Goal: Transaction & Acquisition: Book appointment/travel/reservation

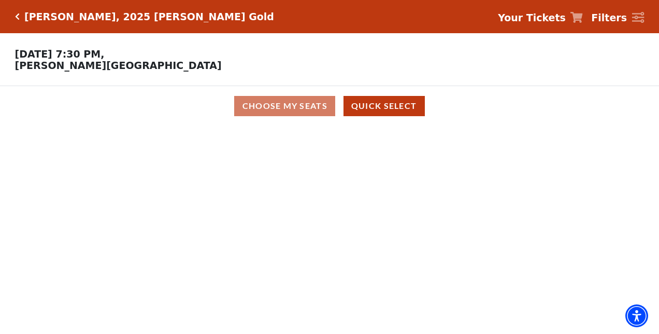
click at [286, 110] on div "Choose My Seats Quick Select" at bounding box center [329, 106] width 494 height 20
click at [366, 106] on button "Quick Select" at bounding box center [384, 106] width 81 height 20
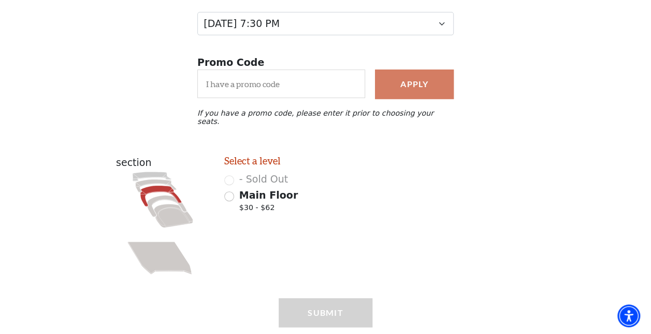
scroll to position [150, 0]
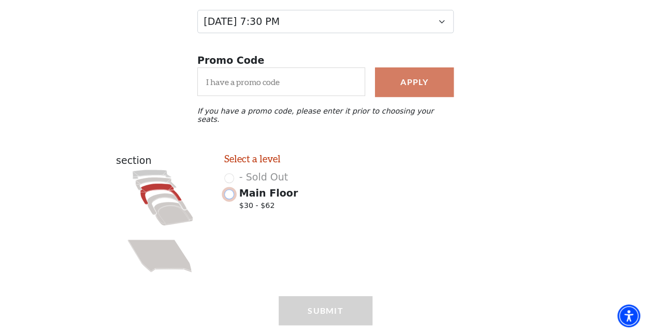
click at [229, 190] on input "Main Floor $30 - $62" at bounding box center [229, 194] width 10 height 10
radio input "true"
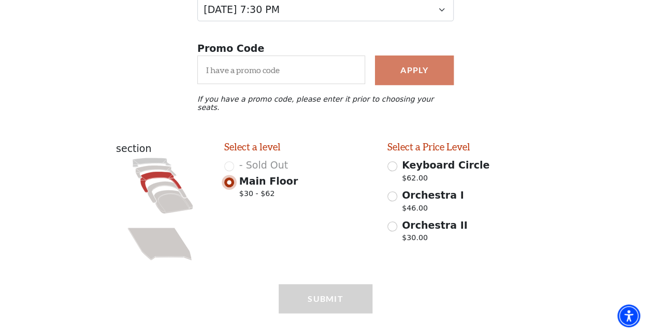
scroll to position [116, 0]
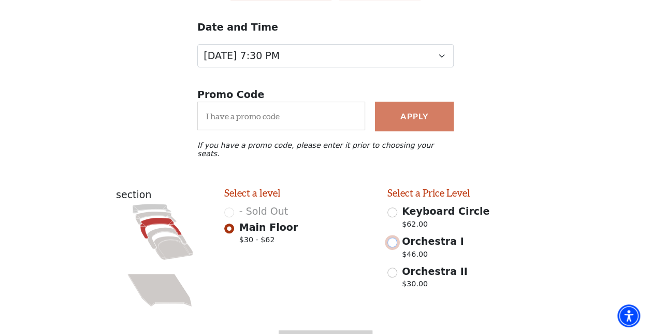
click at [391, 237] on input "Orchestra I $46.00" at bounding box center [393, 242] width 10 height 10
radio input "true"
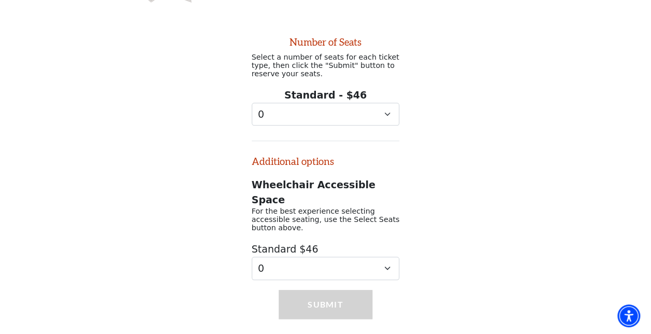
scroll to position [422, 0]
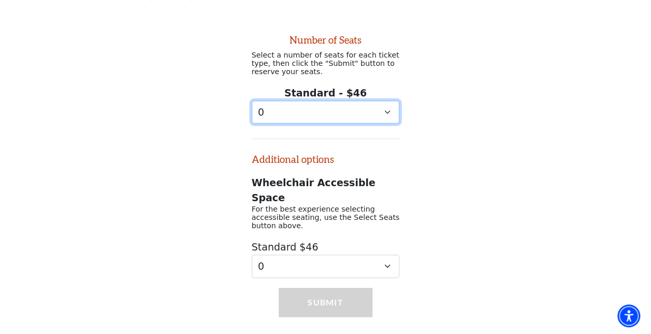
click at [387, 108] on select "0 1 2 3 4 5 6 7 8 9" at bounding box center [326, 112] width 148 height 23
select select "3"
click at [252, 101] on select "0 1 2 3 4 5 6 7 8 9" at bounding box center [326, 112] width 148 height 23
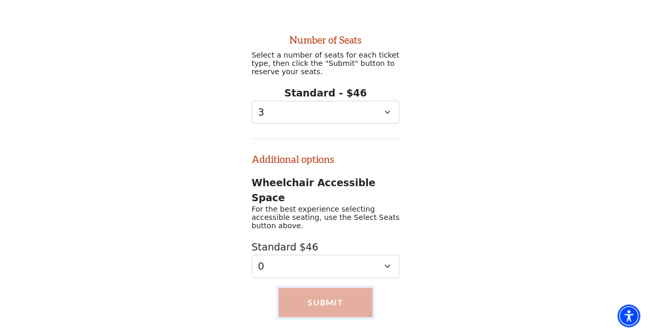
click at [323, 288] on button "Submit" at bounding box center [326, 302] width 94 height 29
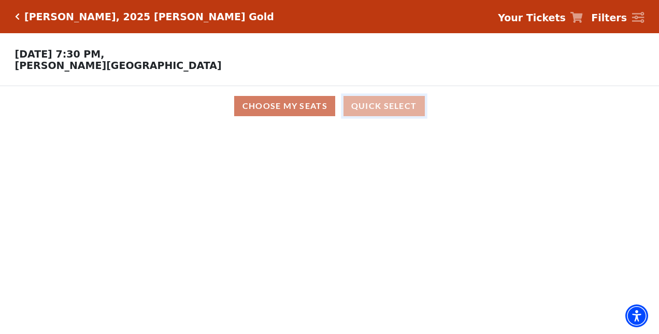
click at [390, 109] on button "Quick Select" at bounding box center [384, 106] width 81 height 20
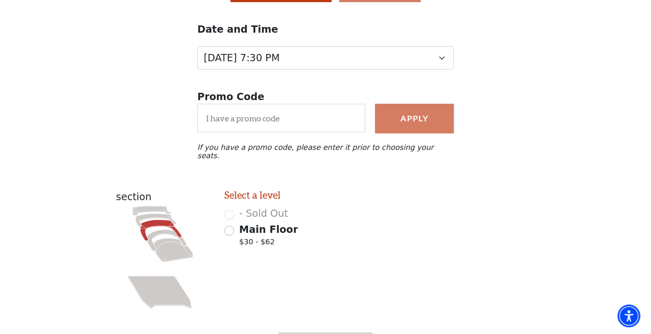
scroll to position [119, 0]
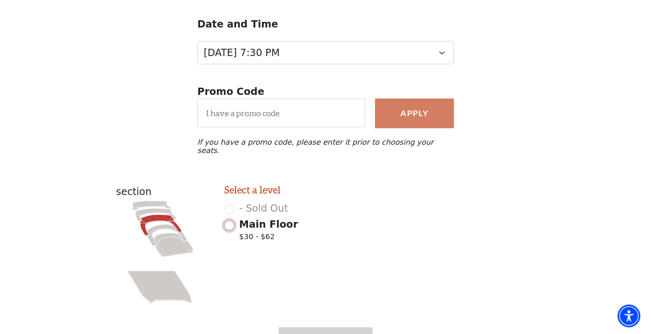
click at [228, 222] on input "Main Floor $30 - $62" at bounding box center [229, 225] width 10 height 10
radio input "true"
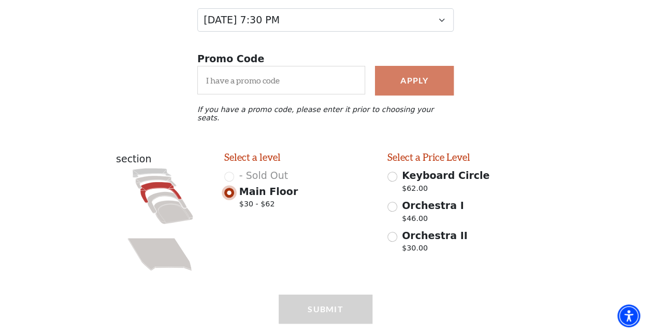
scroll to position [176, 0]
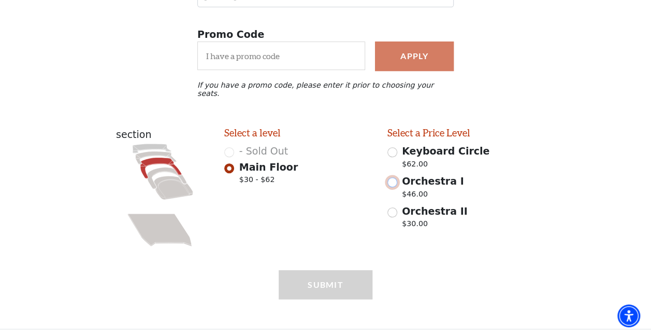
click at [394, 177] on input "Orchestra I $46.00" at bounding box center [393, 182] width 10 height 10
radio input "true"
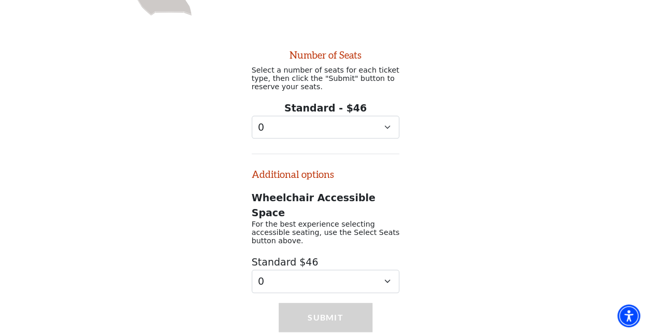
scroll to position [422, 0]
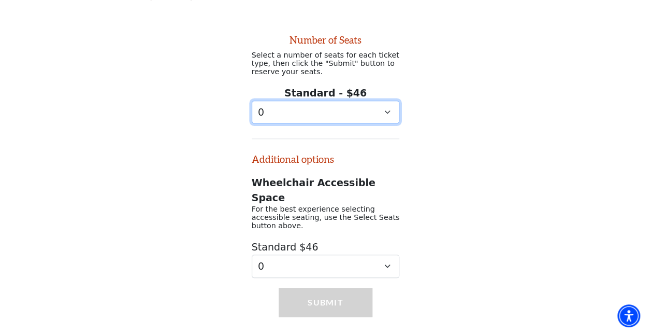
click at [386, 109] on select "0 1 2 3 4 5 6 7 8 9" at bounding box center [326, 112] width 148 height 23
click at [387, 110] on select "0 1 2 3 4 5 6 7 8 9" at bounding box center [326, 112] width 148 height 23
